Goal: Information Seeking & Learning: Learn about a topic

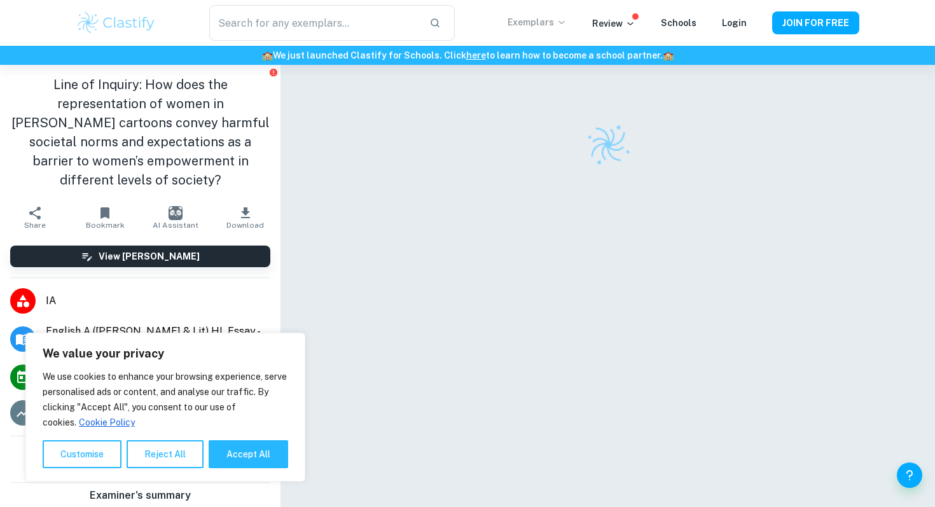
click at [534, 28] on p "Exemplars" at bounding box center [537, 22] width 59 height 14
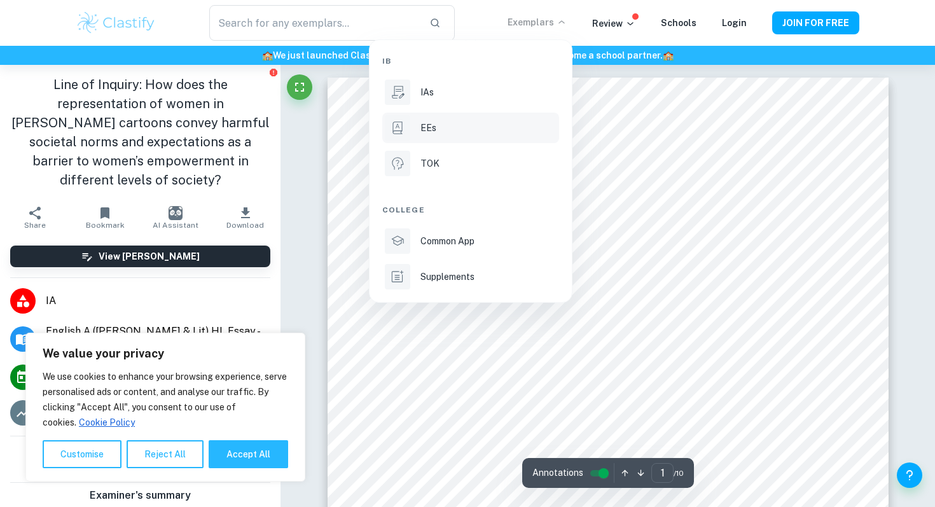
click at [440, 130] on div "EEs" at bounding box center [489, 128] width 136 height 14
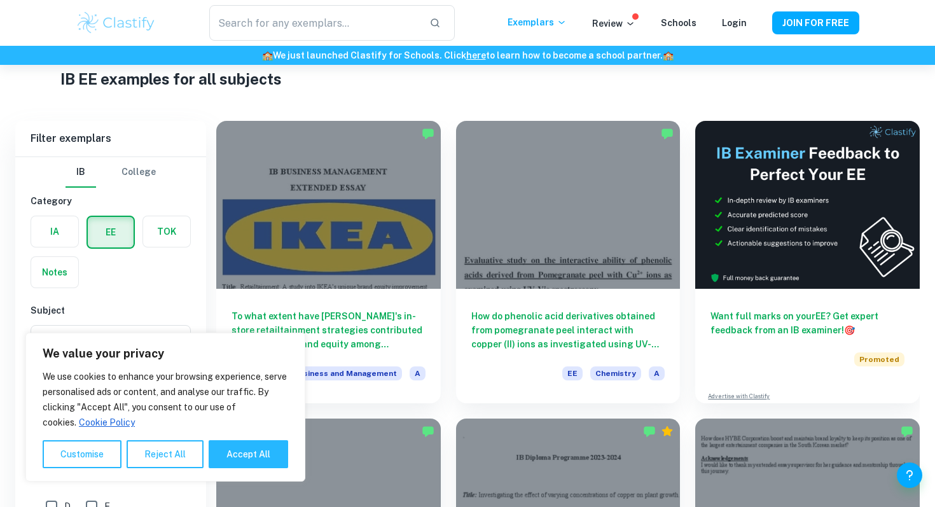
scroll to position [149, 0]
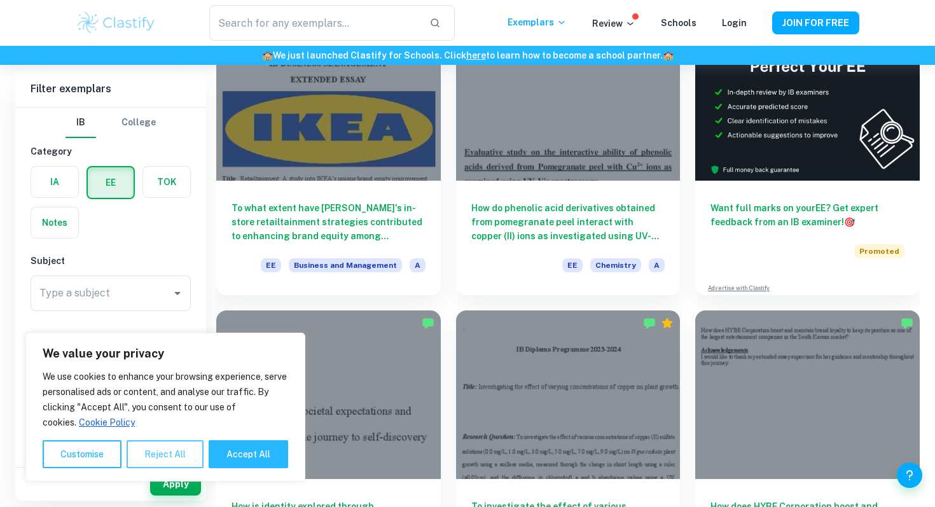
click at [161, 449] on button "Reject All" at bounding box center [165, 454] width 77 height 28
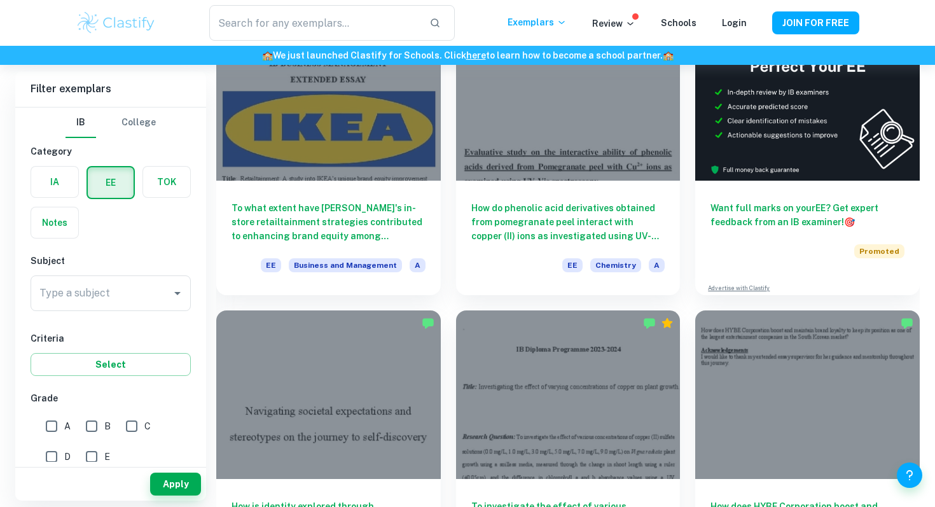
click at [50, 427] on input "A" at bounding box center [51, 426] width 25 height 25
click at [54, 424] on input "A" at bounding box center [51, 426] width 25 height 25
checkbox input "false"
click at [94, 453] on input "E" at bounding box center [91, 456] width 25 height 25
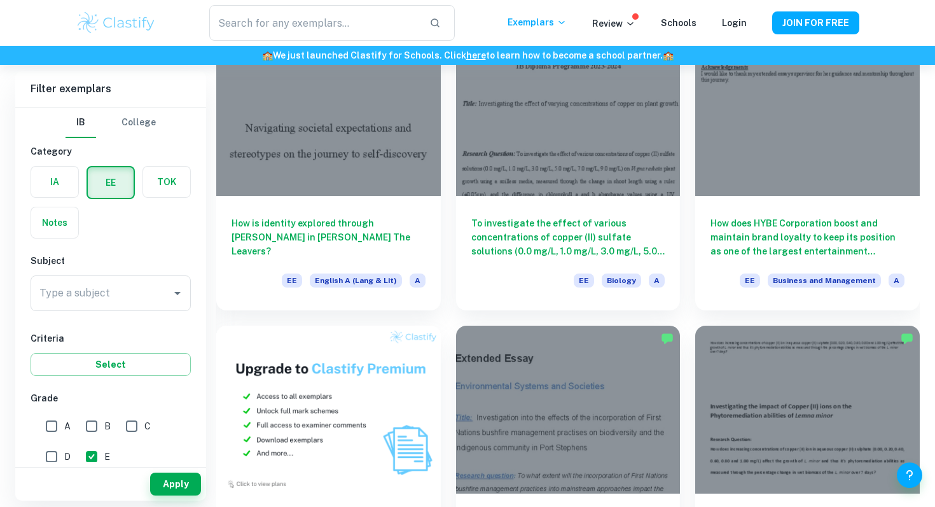
scroll to position [0, 0]
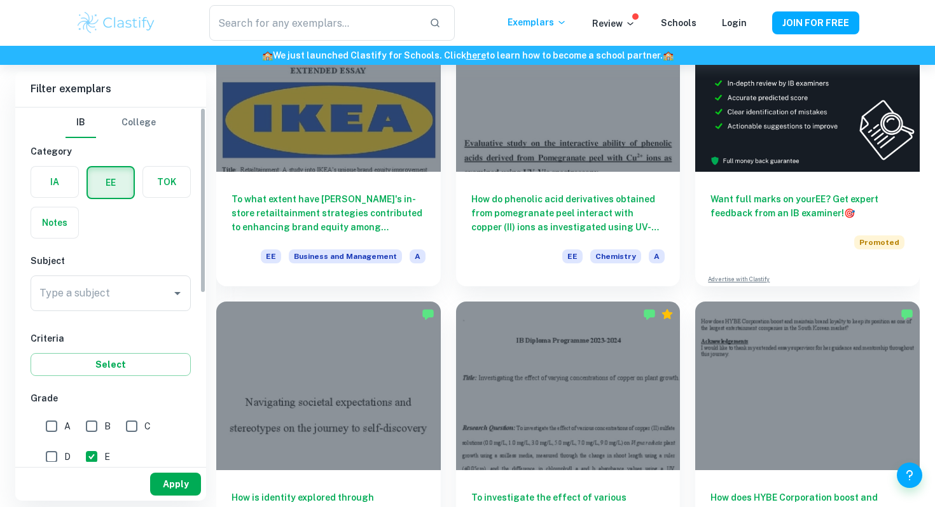
click at [179, 478] on button "Apply" at bounding box center [175, 484] width 51 height 23
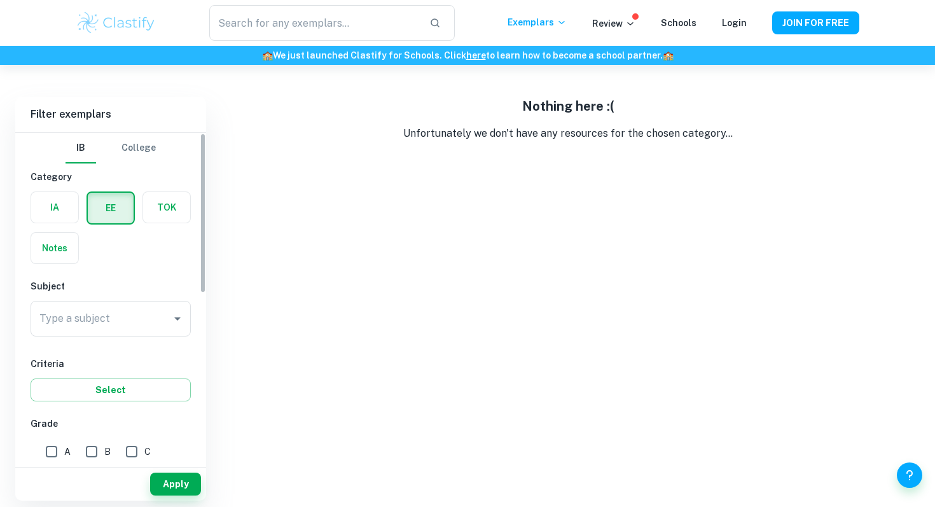
scroll to position [89, 0]
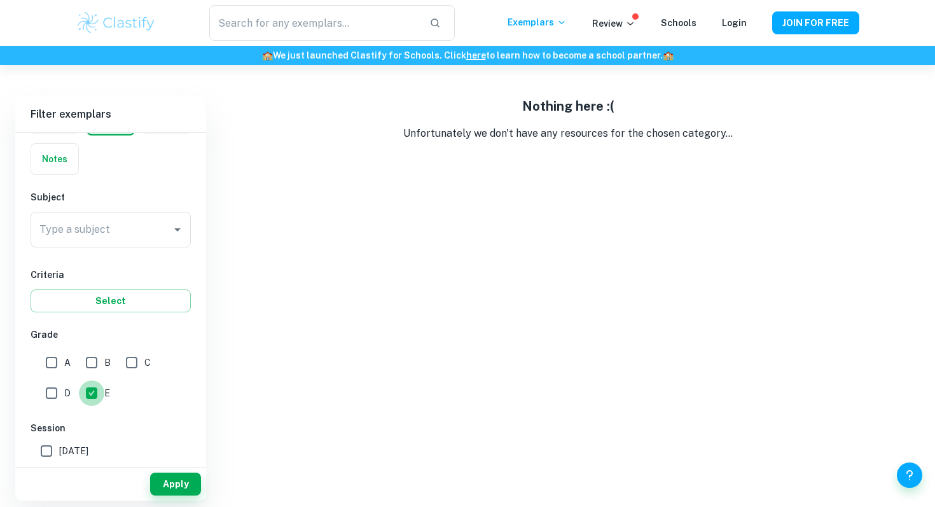
click at [95, 393] on input "E" at bounding box center [91, 392] width 25 height 25
checkbox input "false"
click at [45, 352] on input "A" at bounding box center [51, 362] width 25 height 25
checkbox input "true"
click at [190, 484] on button "Apply" at bounding box center [175, 484] width 51 height 23
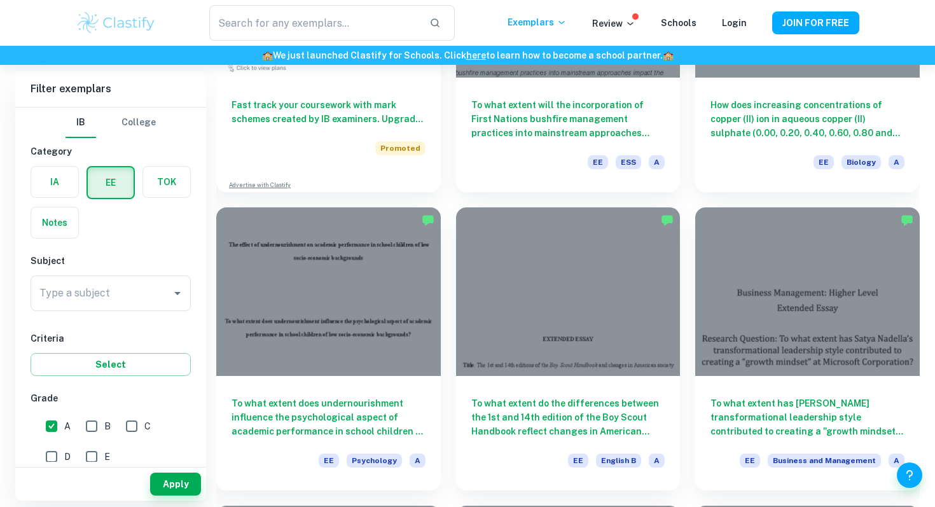
scroll to position [833, 0]
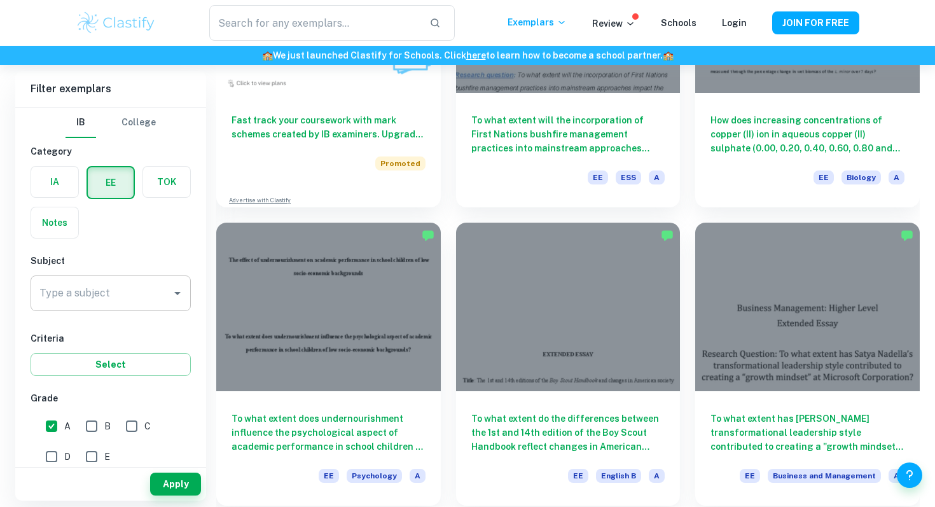
click at [99, 300] on input "Type a subject" at bounding box center [101, 293] width 130 height 24
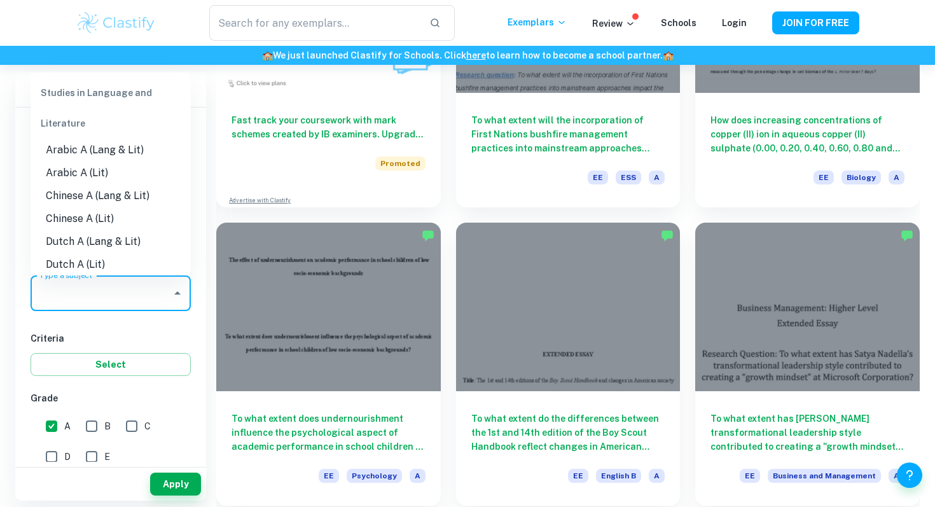
click at [171, 294] on icon "Close" at bounding box center [177, 293] width 15 height 15
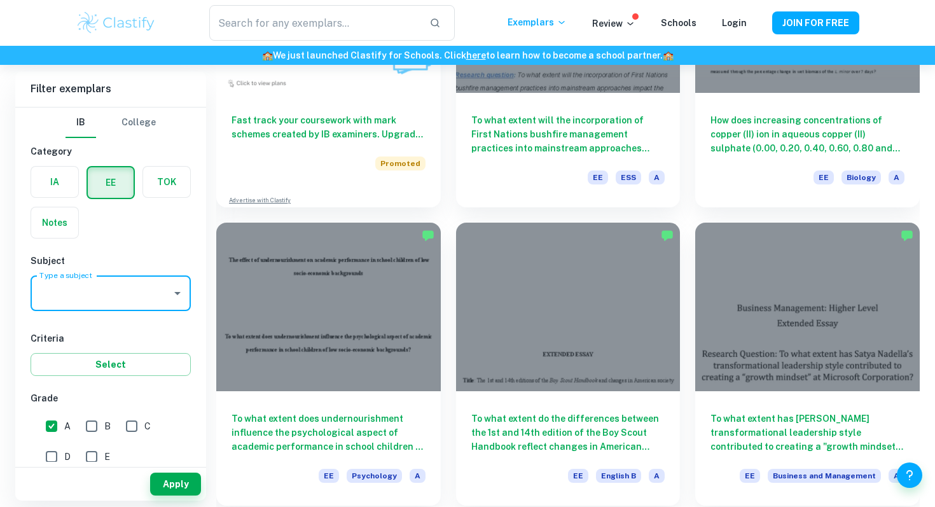
click at [130, 292] on input "Type a subject" at bounding box center [101, 293] width 130 height 24
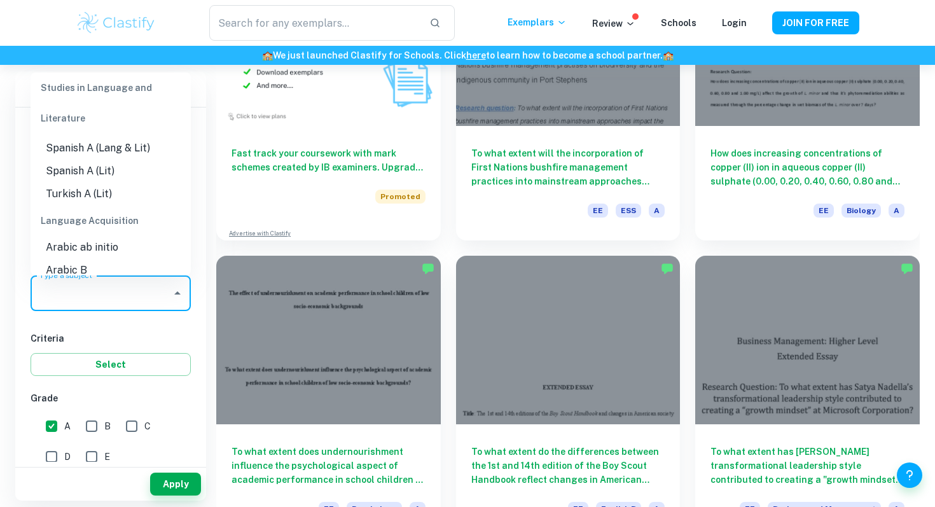
scroll to position [507, 0]
click at [101, 336] on h6 "Criteria" at bounding box center [111, 338] width 160 height 14
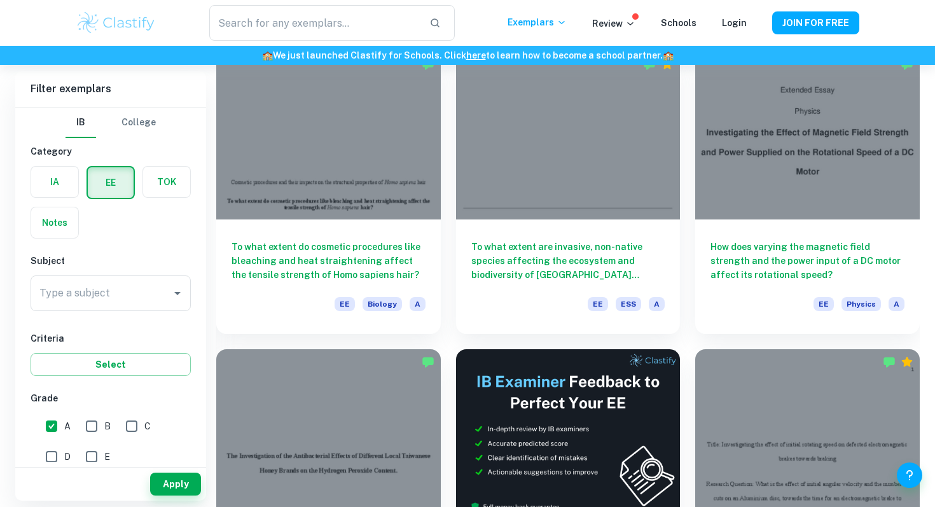
scroll to position [3089, 0]
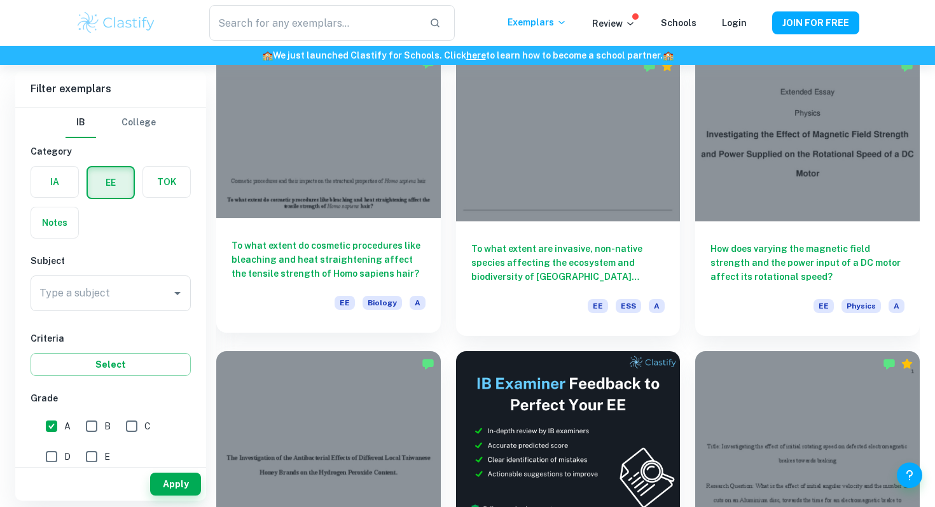
click at [344, 260] on h6 "To what extent do cosmetic procedures like bleaching and heat straightening aff…" at bounding box center [329, 260] width 194 height 42
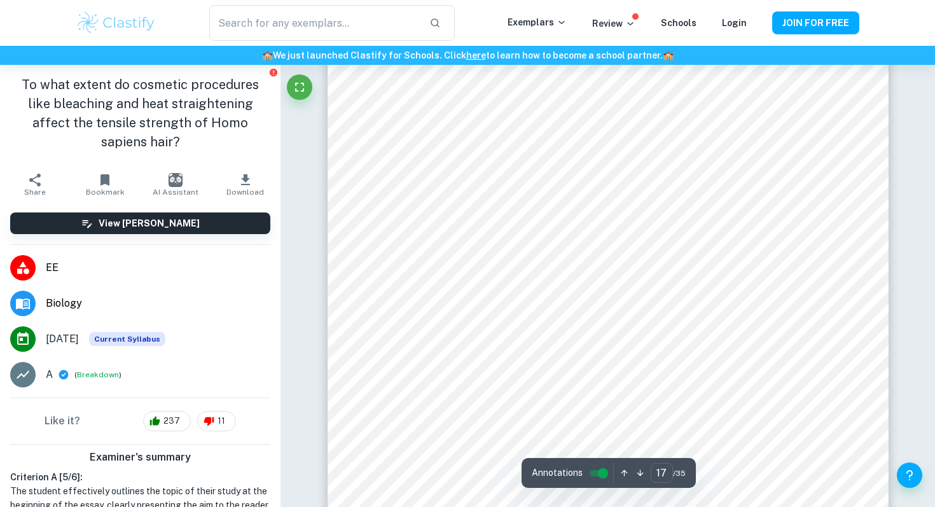
scroll to position [12771, 0]
type input "19"
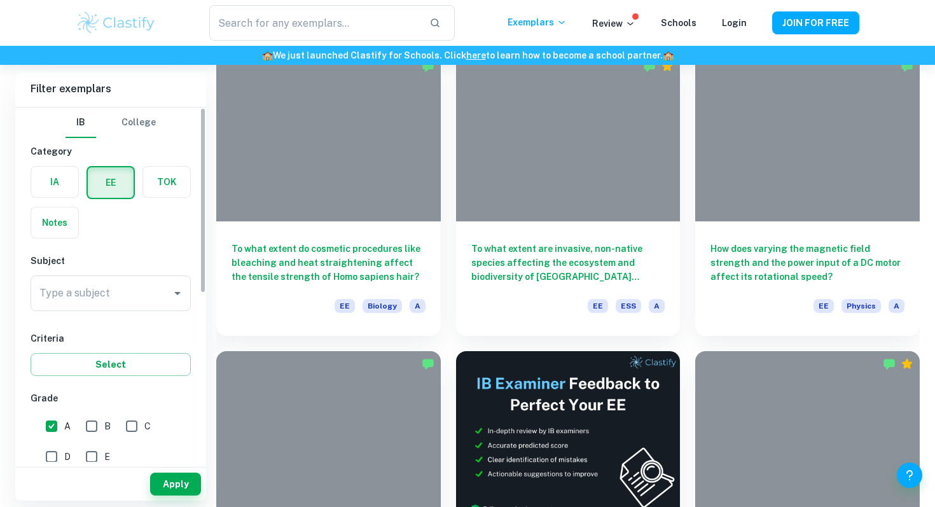
scroll to position [2493, 0]
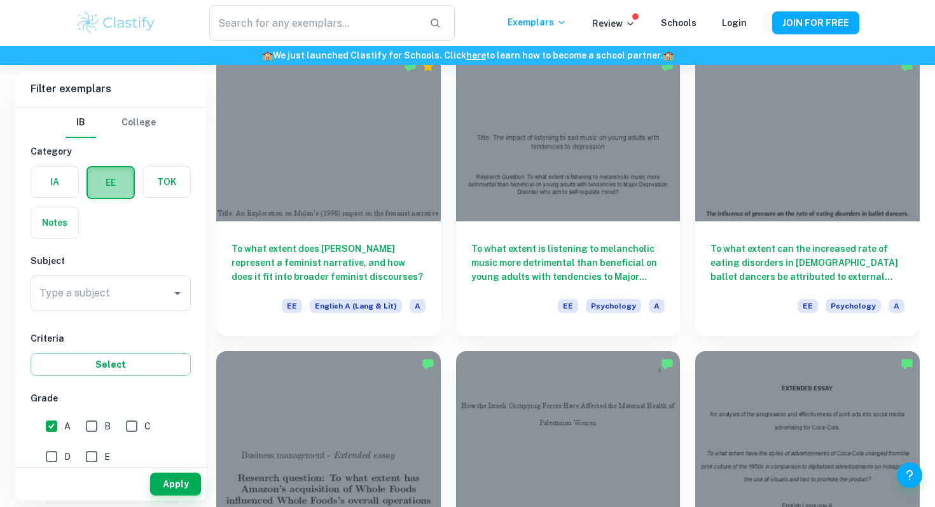
click at [114, 181] on label "button" at bounding box center [111, 182] width 46 height 31
click at [0, 0] on input "radio" at bounding box center [0, 0] width 0 height 0
click at [62, 181] on label "button" at bounding box center [54, 182] width 47 height 31
click at [0, 0] on input "radio" at bounding box center [0, 0] width 0 height 0
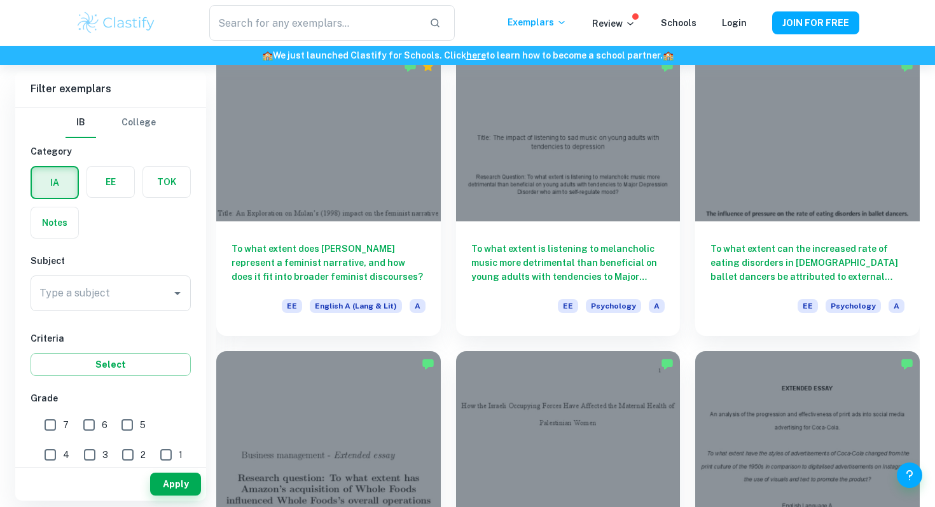
click at [53, 422] on input "7" at bounding box center [50, 424] width 25 height 25
checkbox input "true"
click at [162, 491] on button "Apply" at bounding box center [175, 484] width 51 height 23
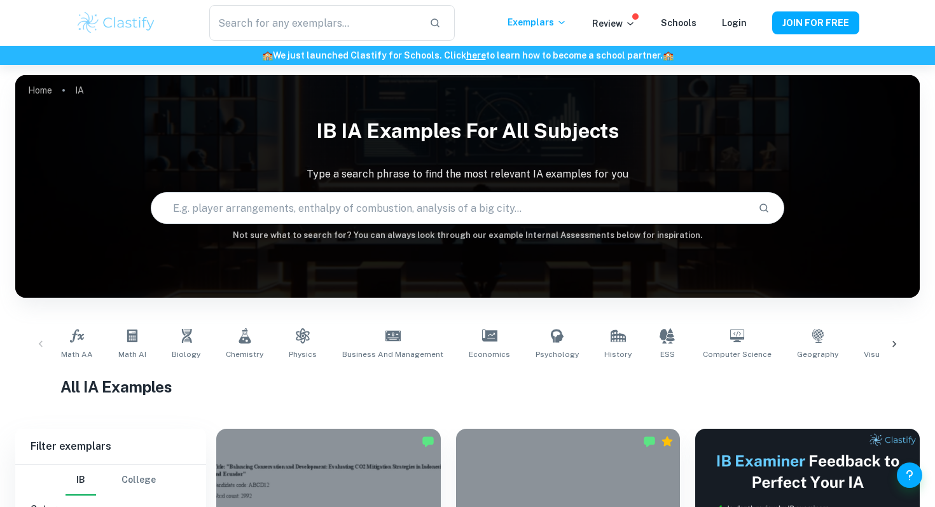
scroll to position [309, 0]
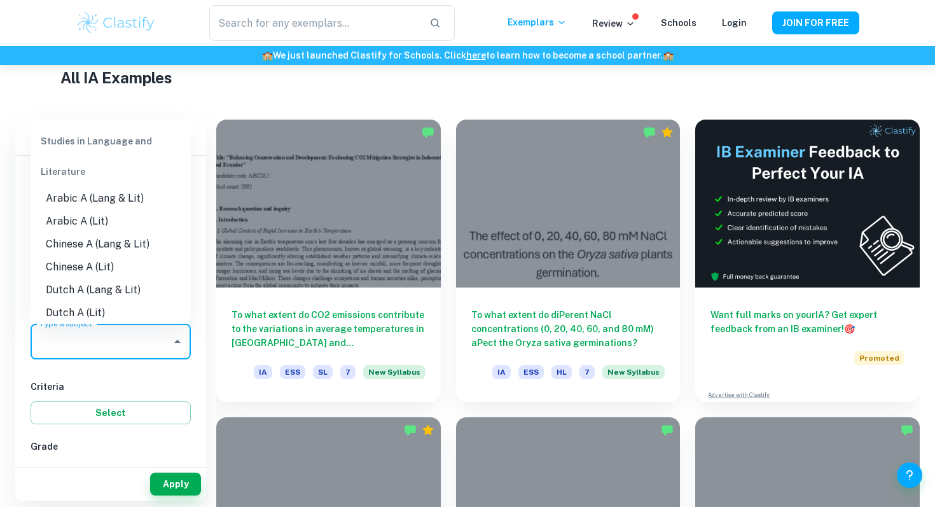
click at [134, 341] on input "Type a subject" at bounding box center [101, 342] width 130 height 24
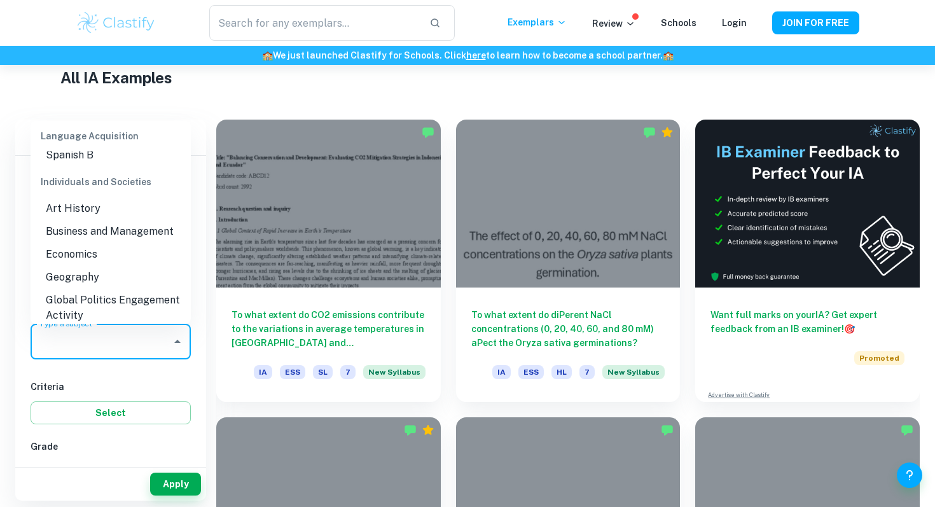
scroll to position [1123, 0]
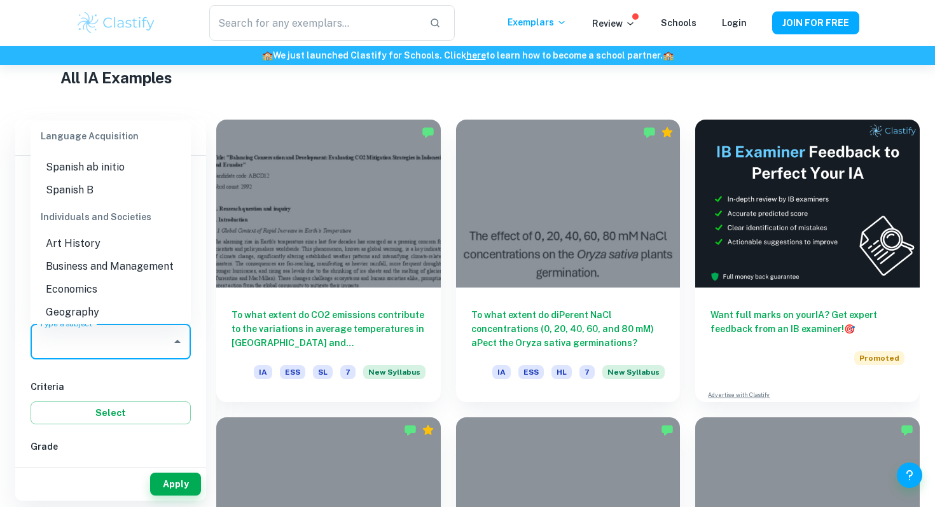
click at [99, 255] on li "Business and Management" at bounding box center [111, 266] width 160 height 23
type input "Business and Management"
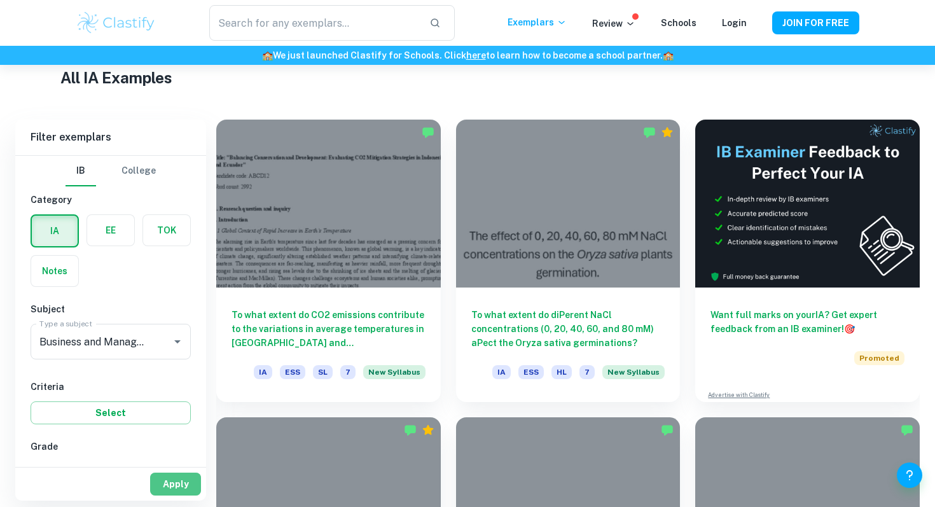
click at [188, 485] on button "Apply" at bounding box center [175, 484] width 51 height 23
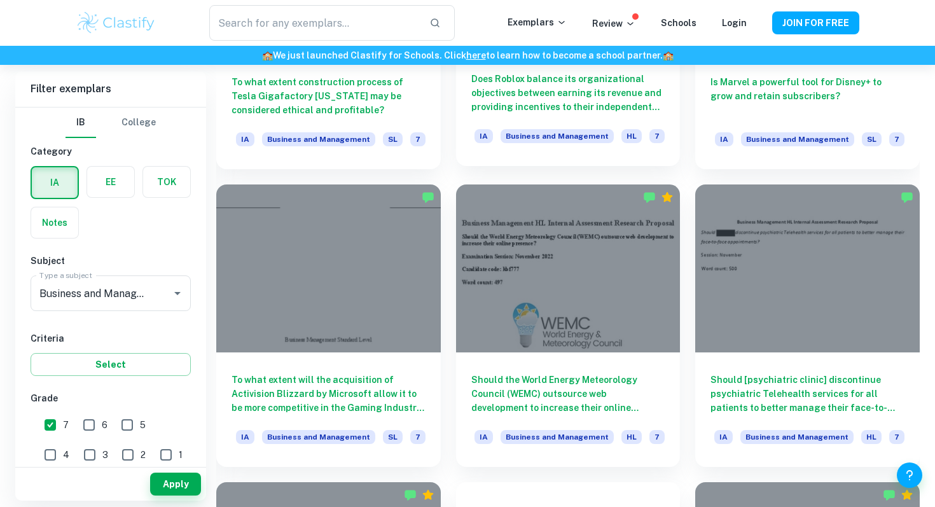
scroll to position [3332, 0]
